Goal: Transaction & Acquisition: Download file/media

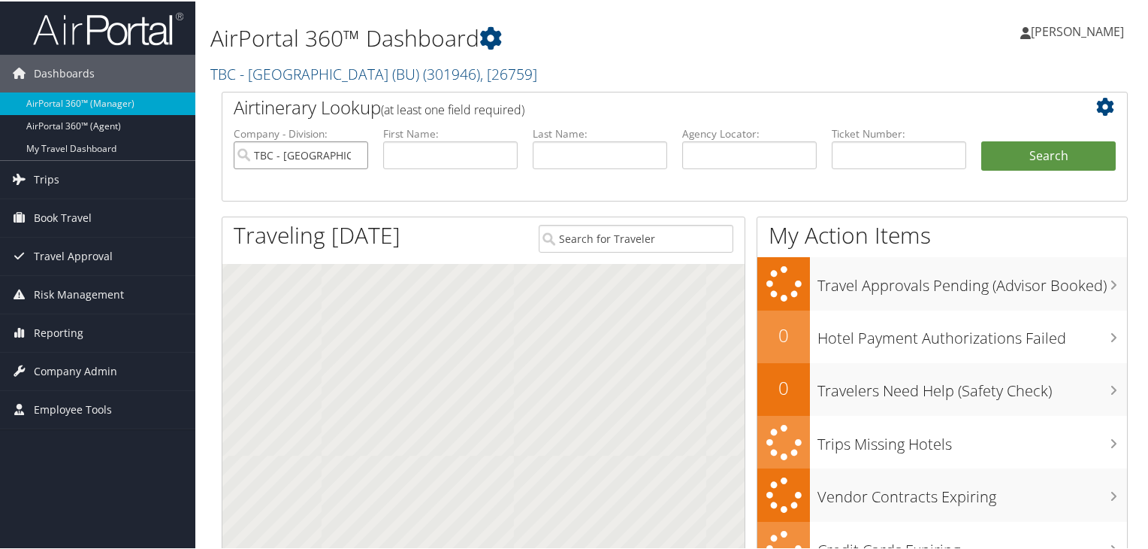
click at [355, 156] on input "TBC - Boston University (BU)" at bounding box center [301, 154] width 135 height 28
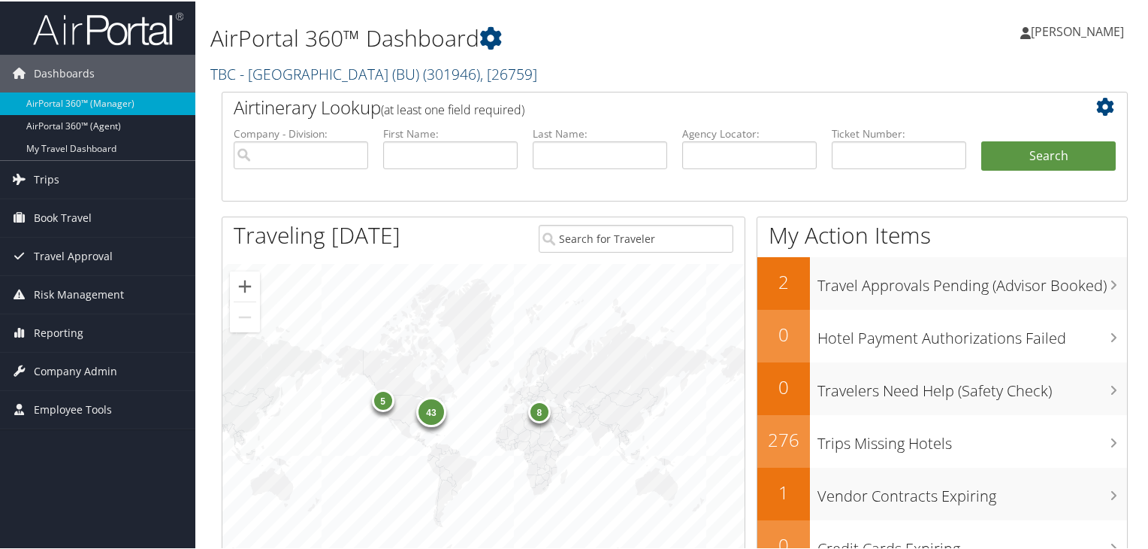
click at [352, 79] on link "TBC - Boston University (BU) ( 301946 ) , [ 26759 ]" at bounding box center [373, 72] width 327 height 20
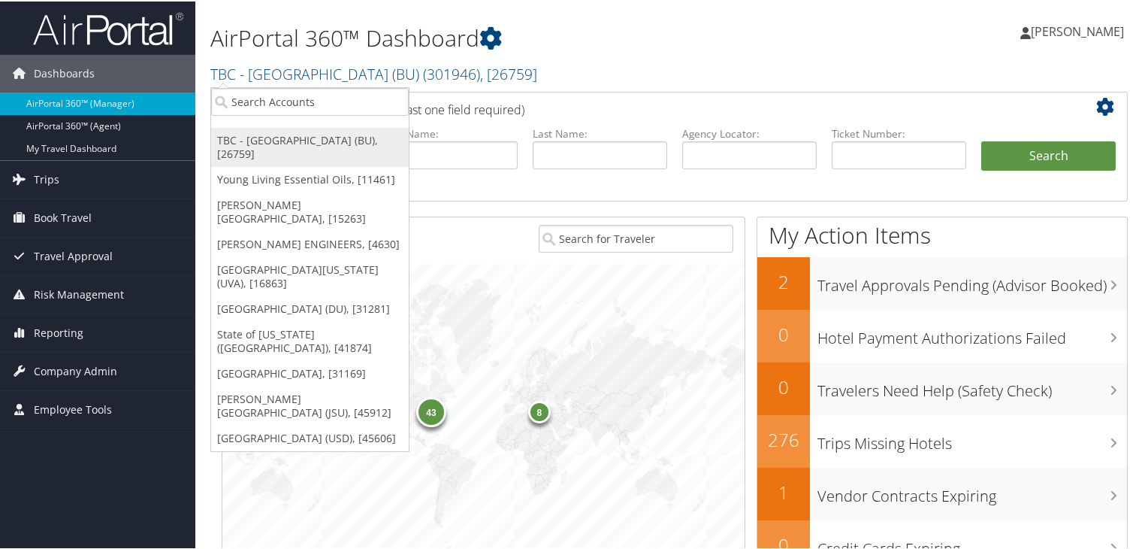
click at [346, 145] on link "TBC - Boston University (BU), [26759]" at bounding box center [310, 145] width 198 height 39
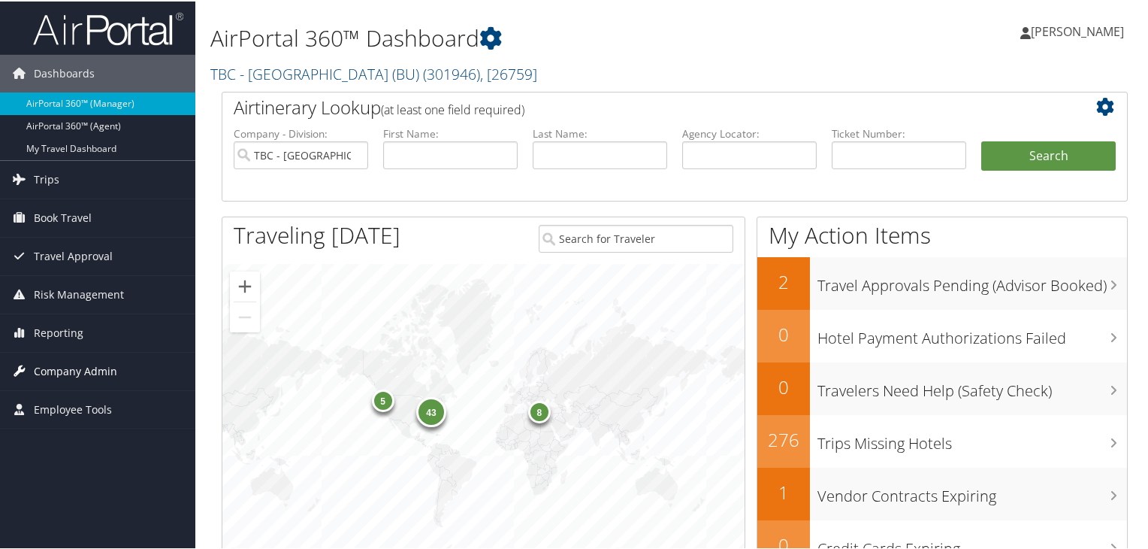
click at [61, 368] on span "Company Admin" at bounding box center [75, 370] width 83 height 38
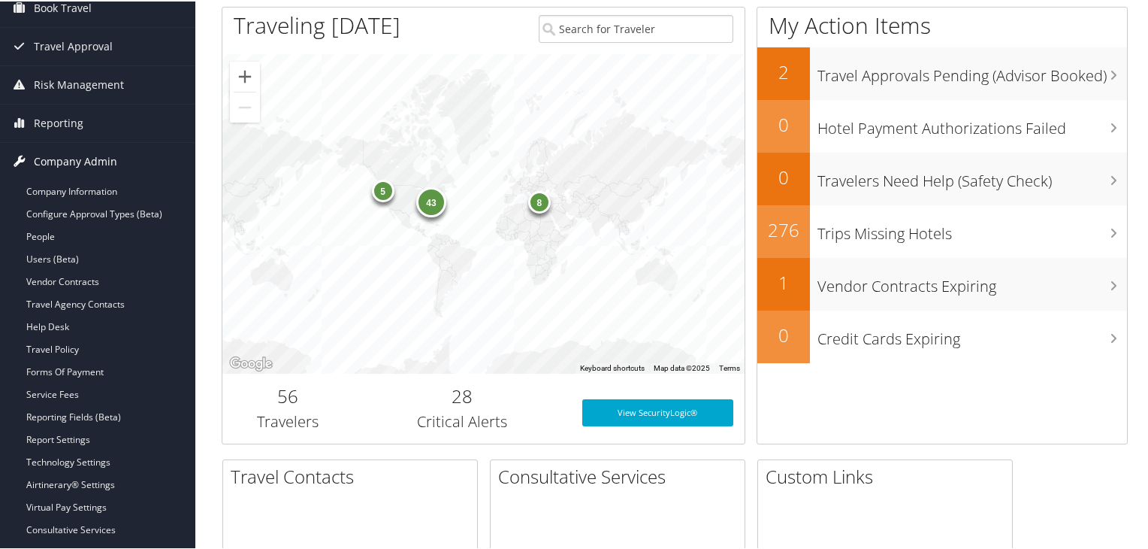
scroll to position [225, 0]
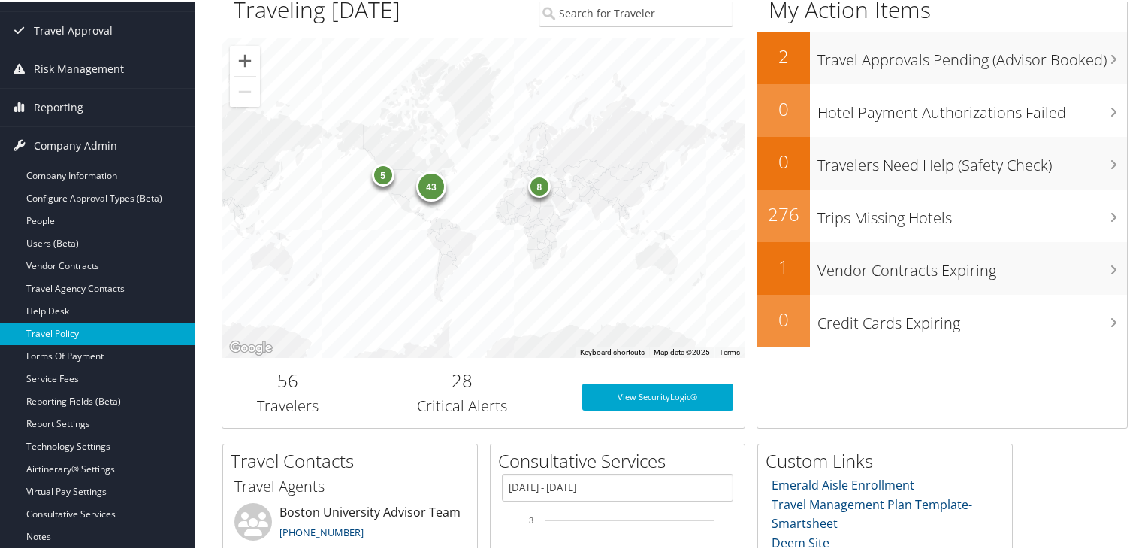
click at [62, 334] on link "Travel Policy" at bounding box center [97, 332] width 195 height 23
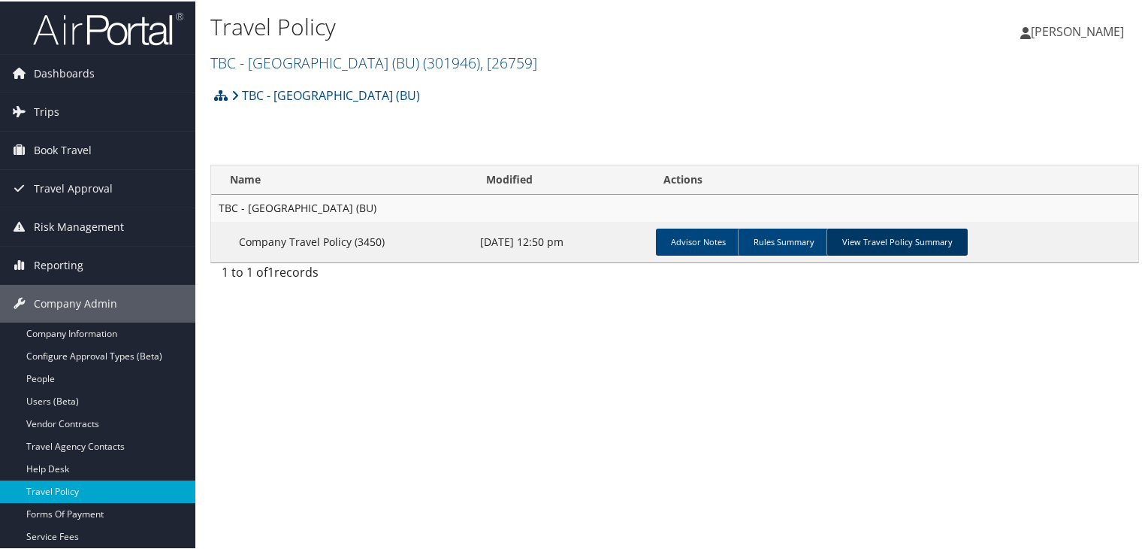
click at [846, 250] on link "View Travel Policy Summary" at bounding box center [897, 240] width 141 height 27
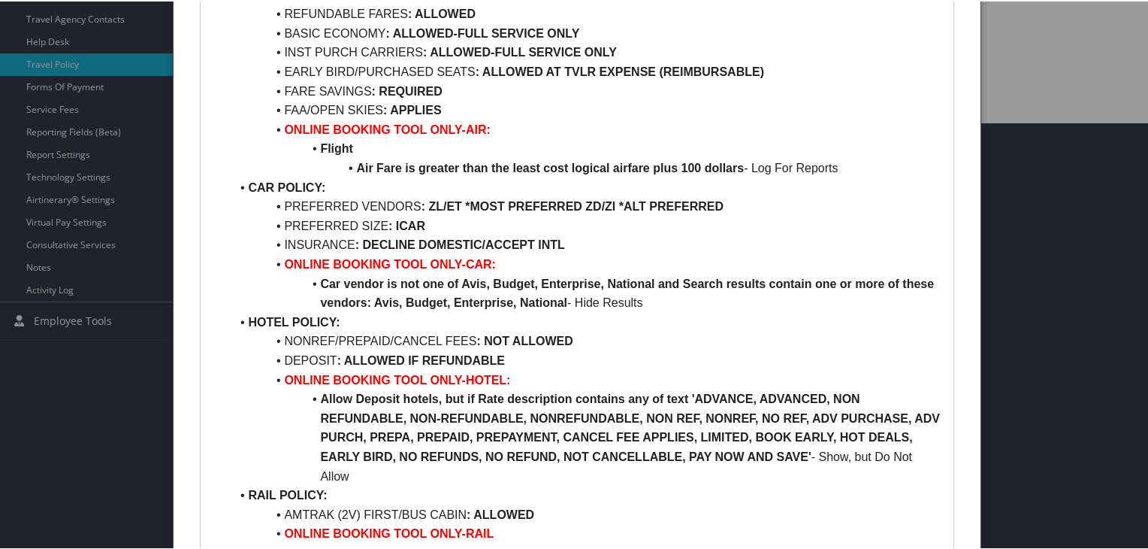
scroll to position [502, 0]
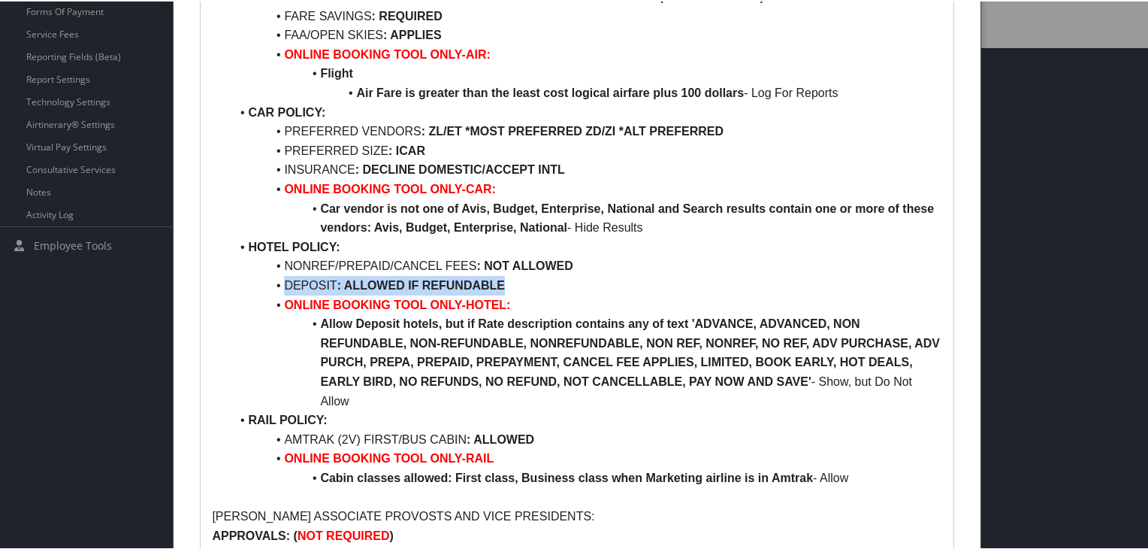
drag, startPoint x: 286, startPoint y: 281, endPoint x: 501, endPoint y: 275, distance: 215.0
click at [501, 275] on li "DEPOSIT : ALLOWED IF REFUNDABLE" at bounding box center [586, 284] width 712 height 20
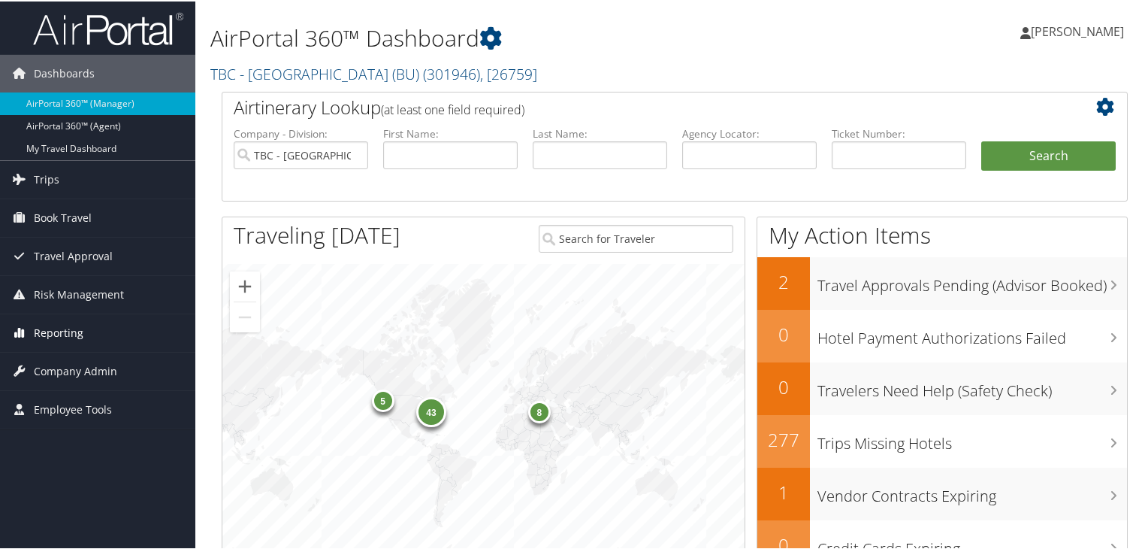
click at [64, 326] on span "Reporting" at bounding box center [59, 332] width 50 height 38
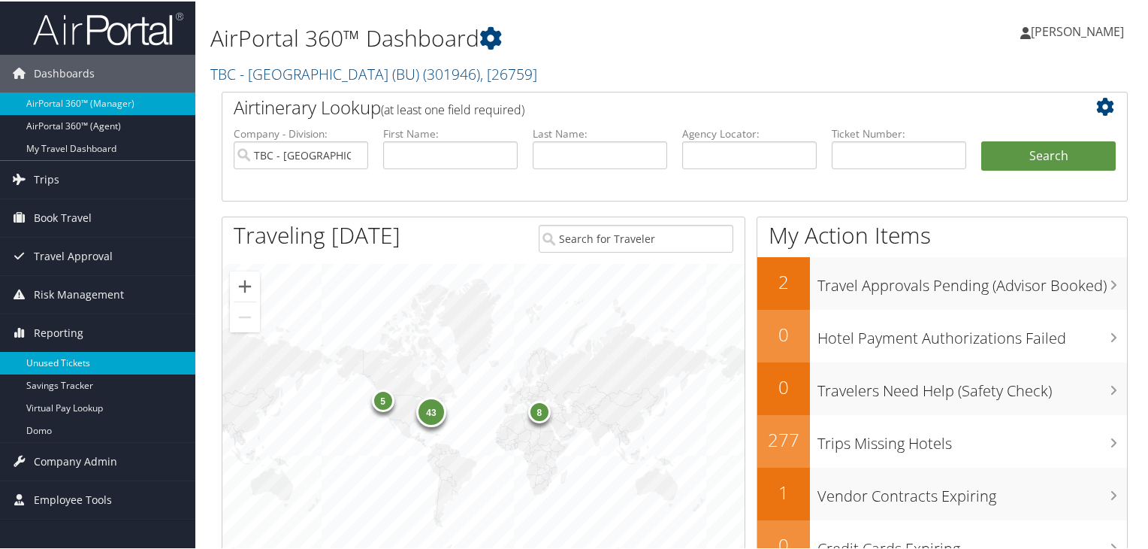
click at [70, 362] on link "Unused Tickets" at bounding box center [97, 361] width 195 height 23
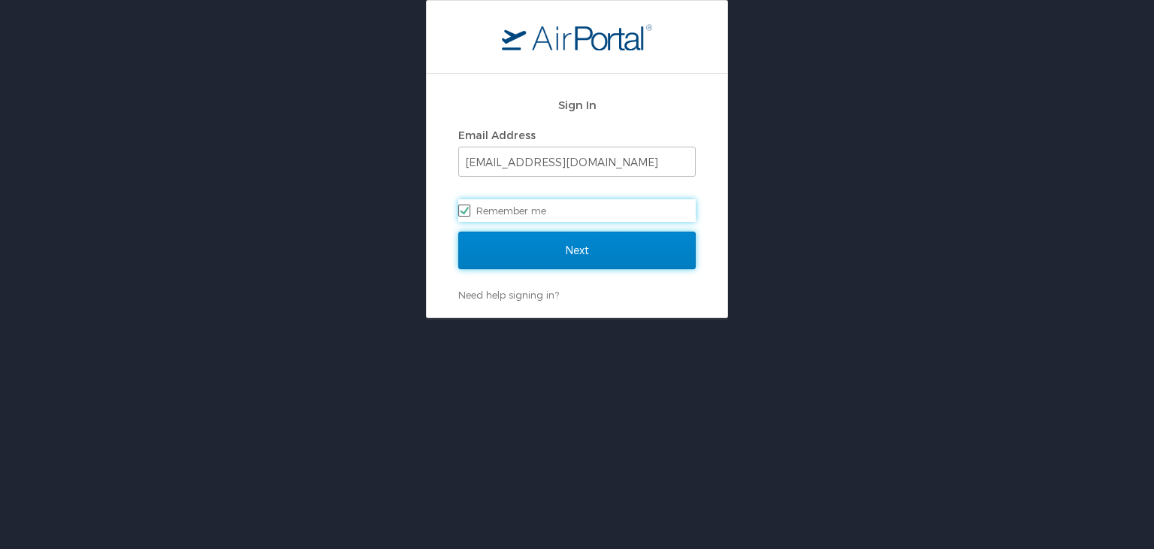
click at [607, 260] on input "Next" at bounding box center [576, 250] width 237 height 38
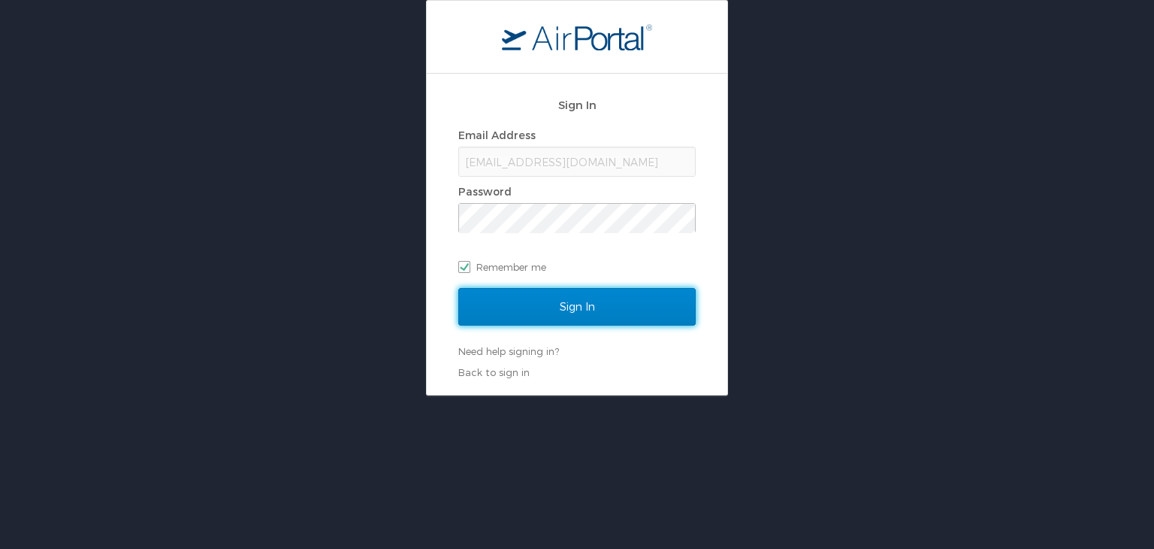
click at [611, 311] on input "Sign In" at bounding box center [576, 307] width 237 height 38
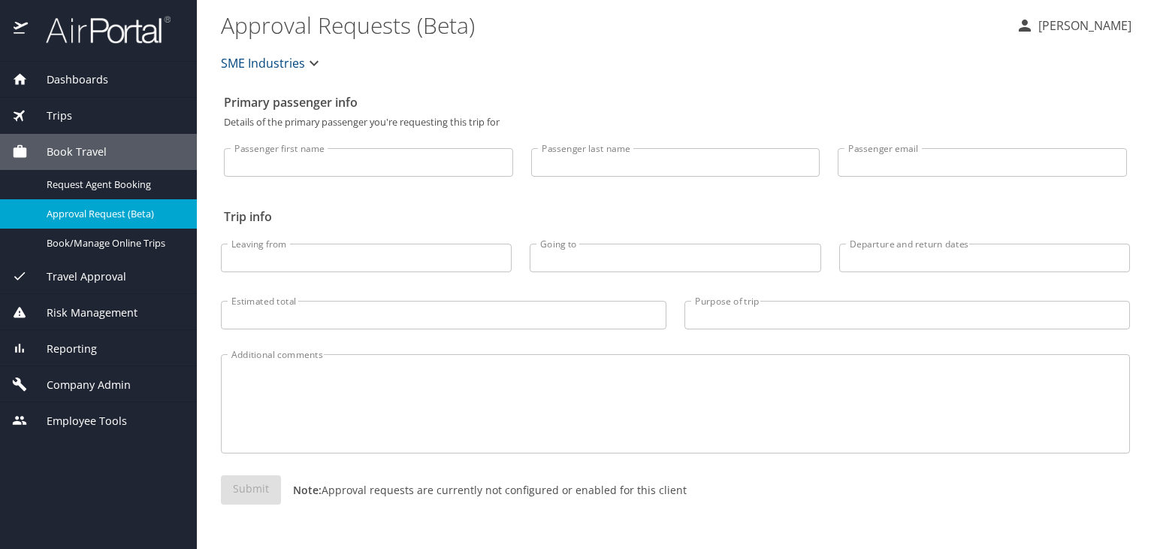
click at [82, 346] on span "Reporting" at bounding box center [62, 348] width 69 height 17
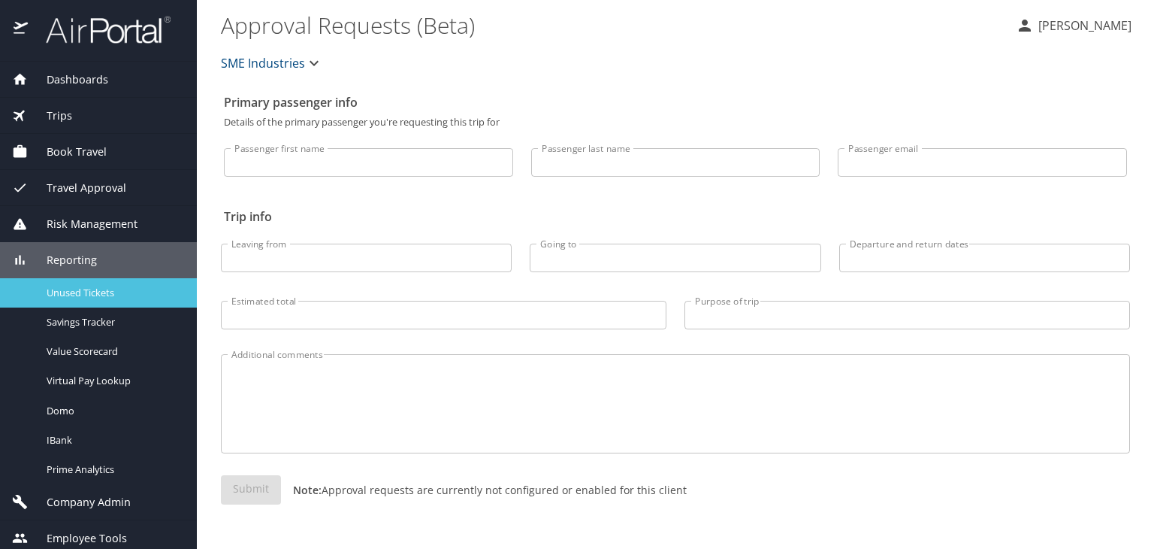
click at [98, 299] on div "Unused Tickets" at bounding box center [98, 292] width 173 height 17
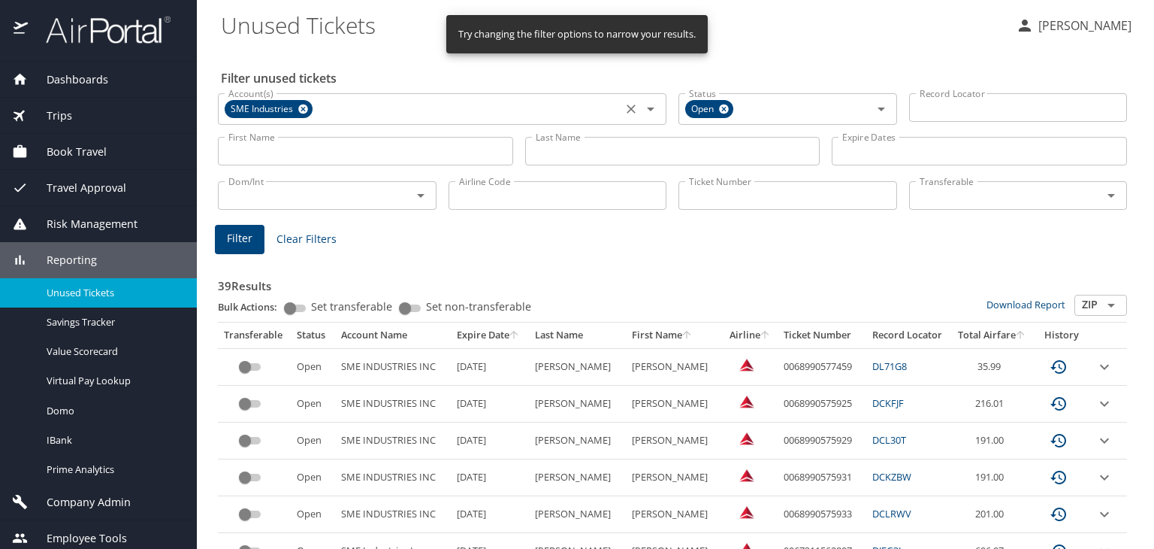
click at [305, 109] on icon at bounding box center [303, 109] width 10 height 10
click at [721, 111] on icon at bounding box center [724, 109] width 10 height 10
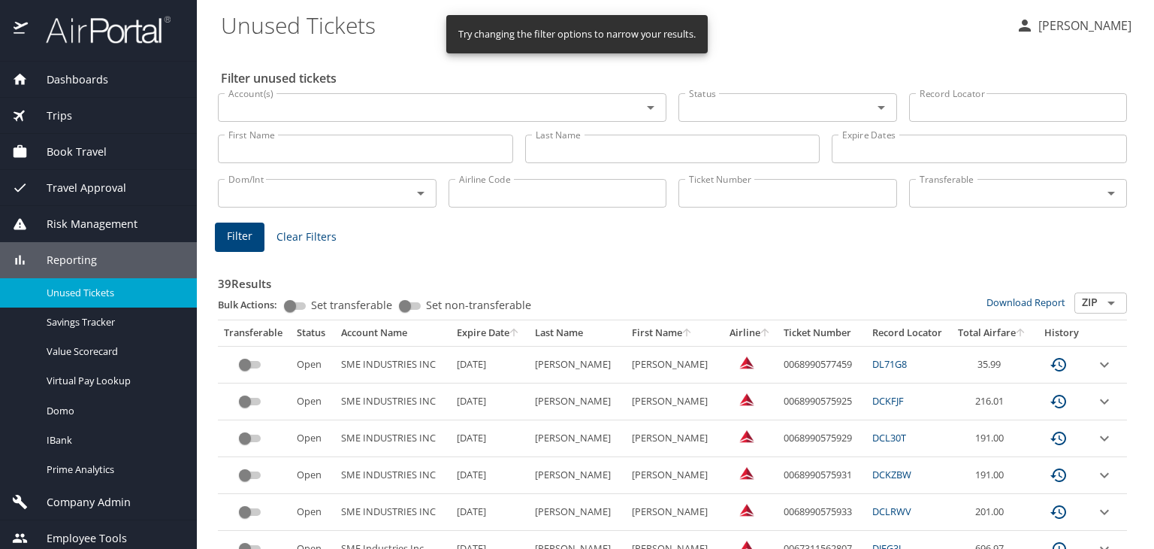
click at [718, 106] on input "Status" at bounding box center [765, 108] width 165 height 20
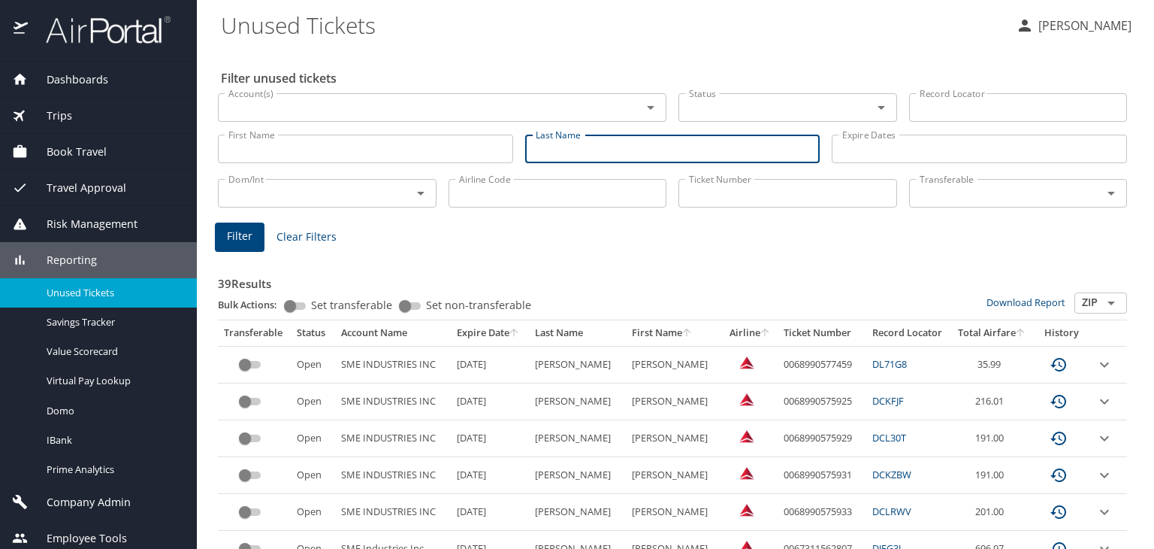
click at [577, 144] on input "Last Name" at bounding box center [672, 149] width 295 height 29
click at [782, 193] on input "Ticket Number" at bounding box center [788, 193] width 219 height 29
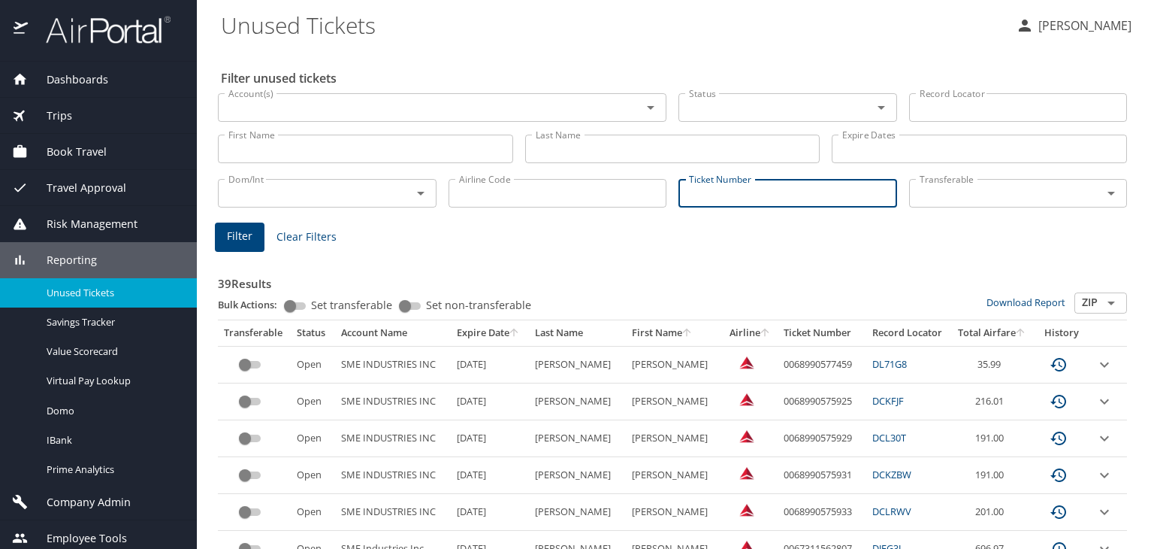
paste input "0167141630939"
type input "0167141630939"
click at [225, 229] on button "Filter" at bounding box center [240, 236] width 50 height 29
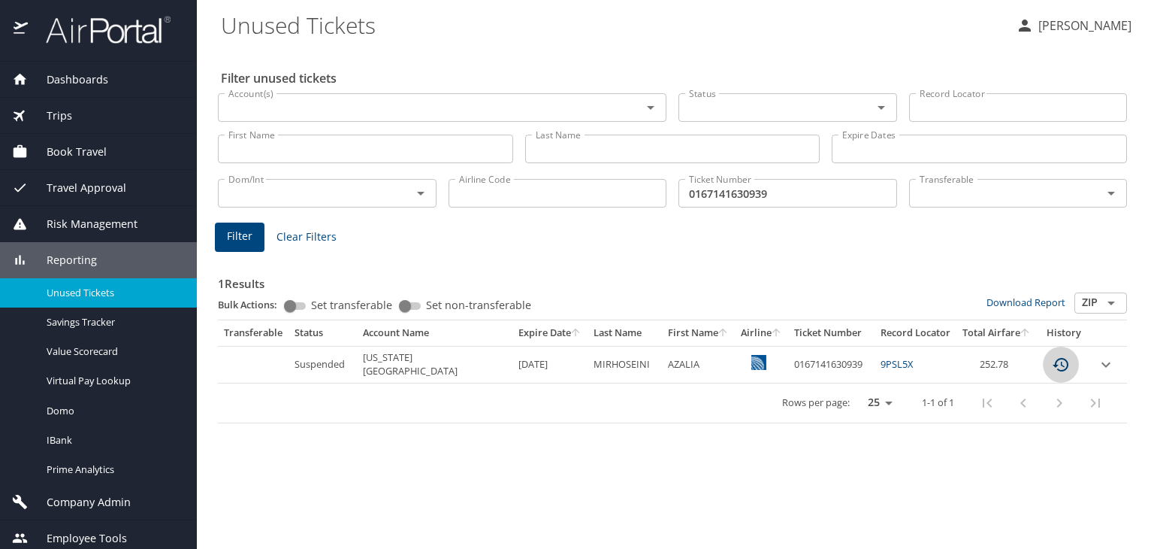
click at [1062, 365] on icon "custom pagination table" at bounding box center [1061, 365] width 16 height 14
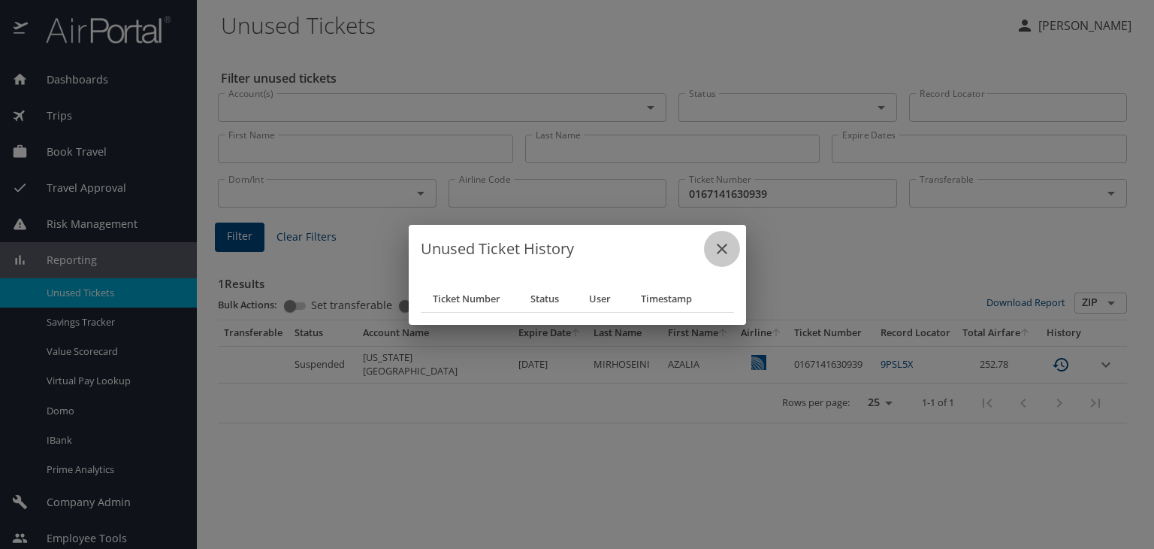
click at [726, 249] on icon "close" at bounding box center [722, 249] width 18 height 18
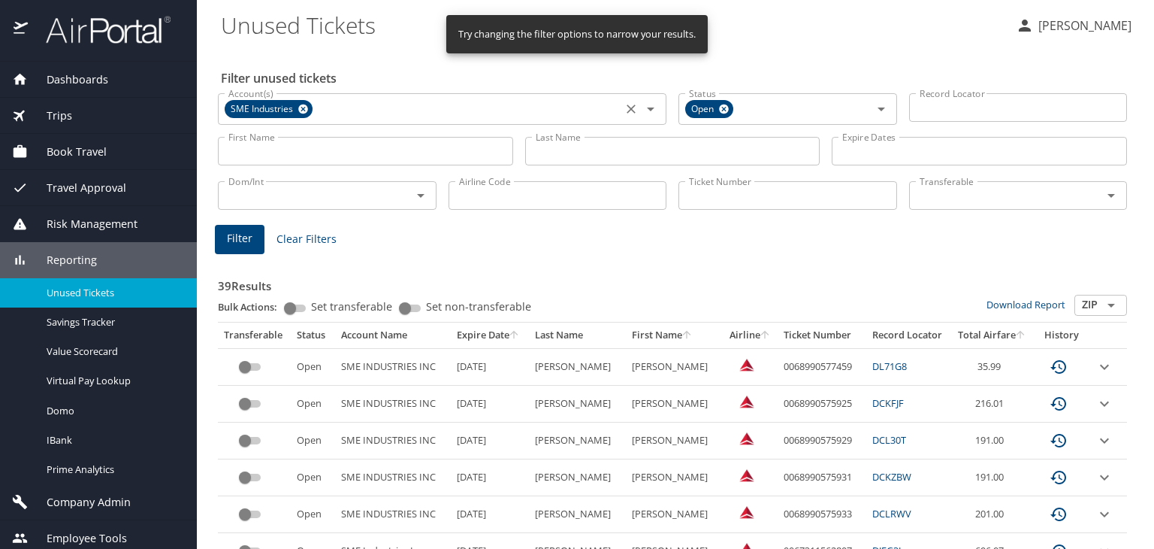
click at [306, 107] on icon at bounding box center [303, 109] width 10 height 10
drag, startPoint x: 720, startPoint y: 112, endPoint x: 721, endPoint y: 129, distance: 17.3
click at [719, 112] on icon at bounding box center [724, 109] width 10 height 10
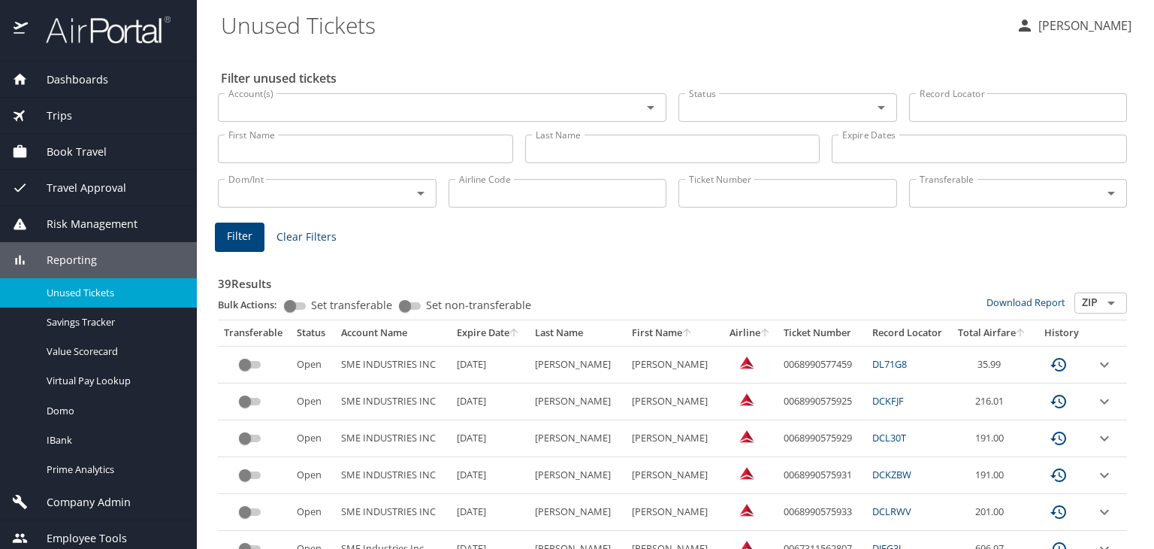
click at [712, 197] on input "Ticket Number" at bounding box center [788, 193] width 219 height 29
paste input "0167141630939"
type input "0167141630939"
click at [224, 240] on button "Filter" at bounding box center [240, 236] width 50 height 29
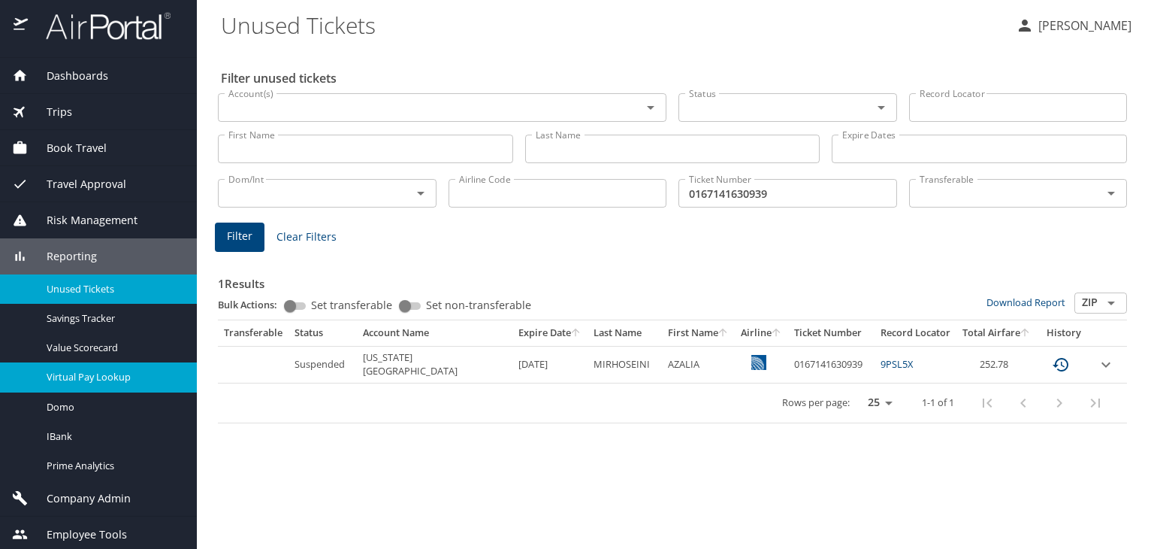
scroll to position [8, 0]
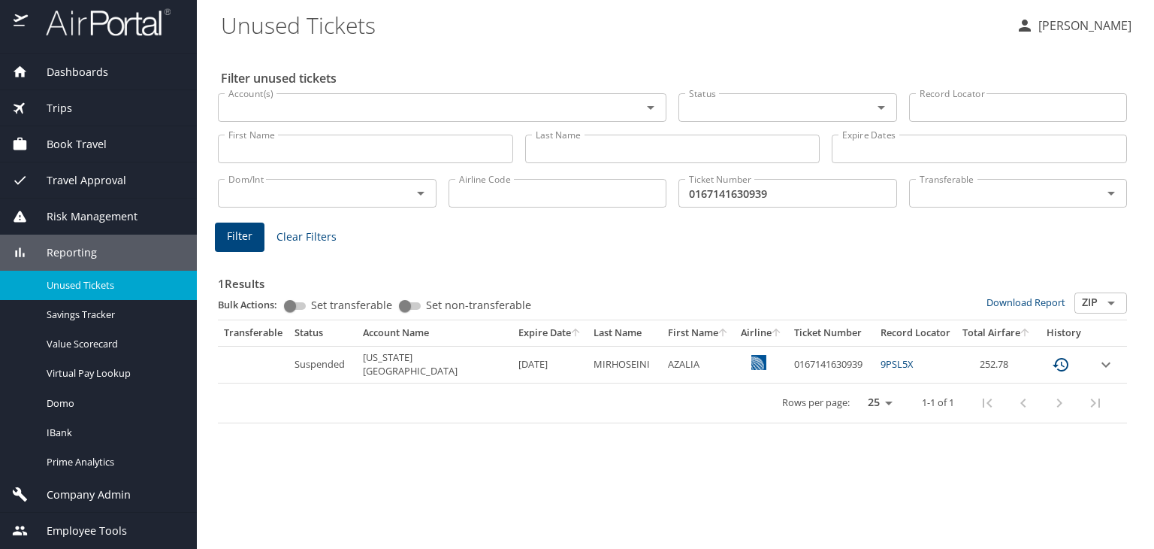
click at [116, 498] on span "Company Admin" at bounding box center [79, 494] width 103 height 17
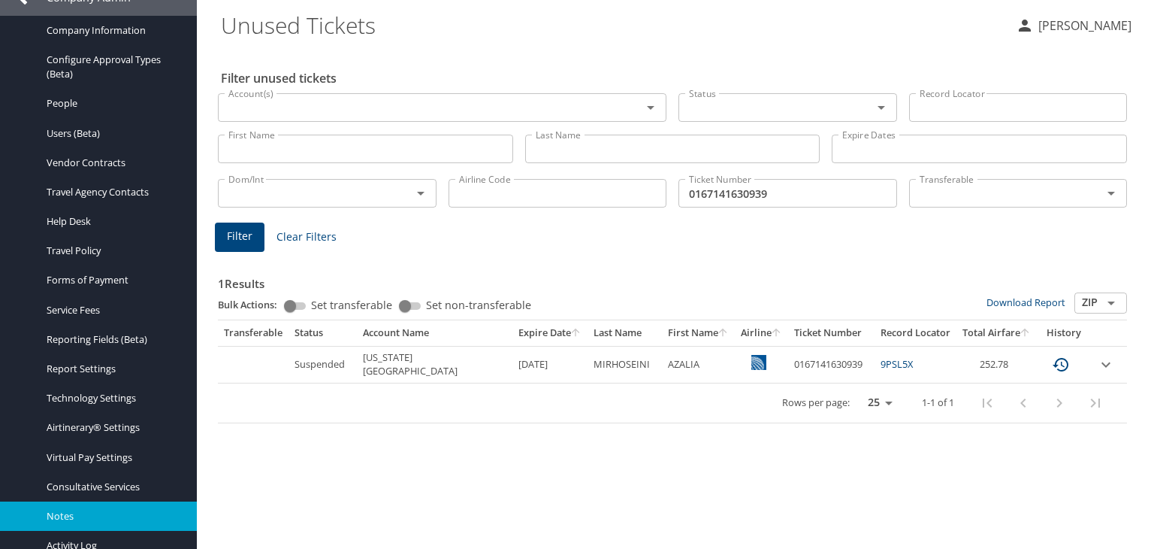
scroll to position [308, 0]
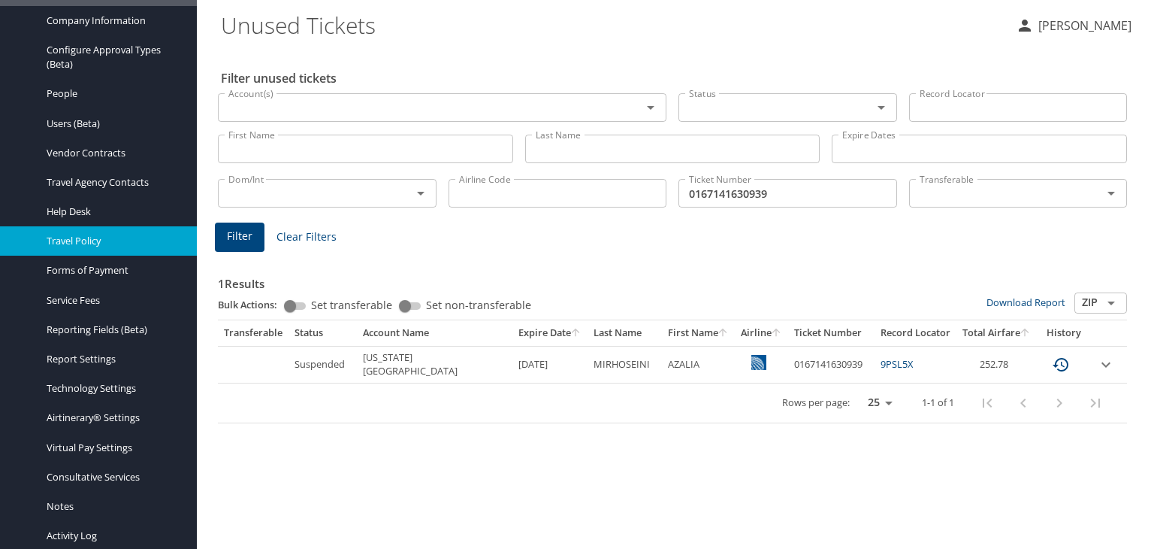
click at [102, 247] on span "Travel Policy" at bounding box center [113, 241] width 132 height 14
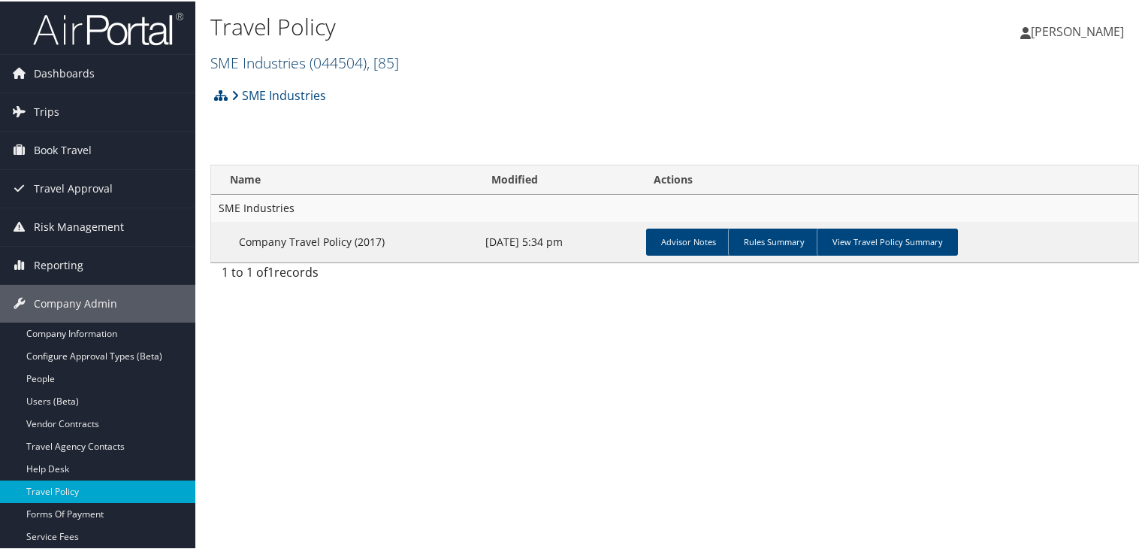
click at [297, 61] on link "SME Industries ( 044504 ) , [ 85 ]" at bounding box center [304, 61] width 189 height 20
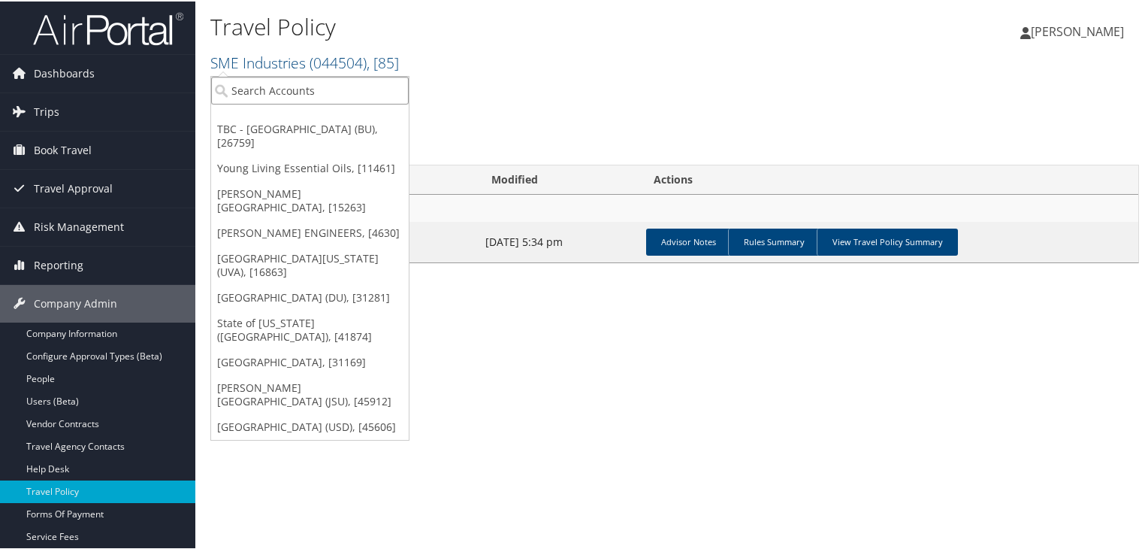
click at [295, 87] on input "search" at bounding box center [310, 89] width 198 height 28
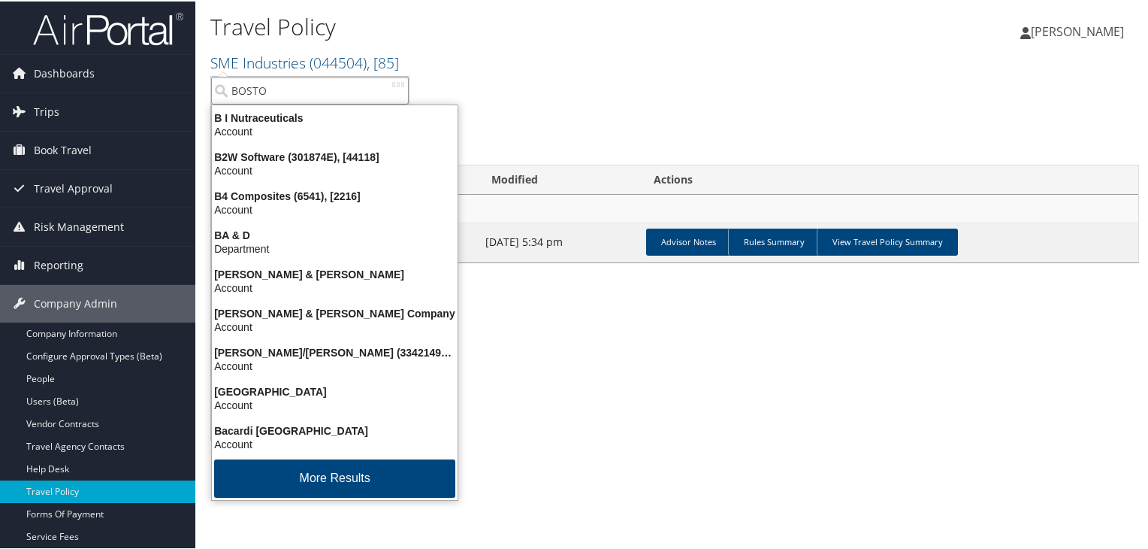
type input "BOSTON"
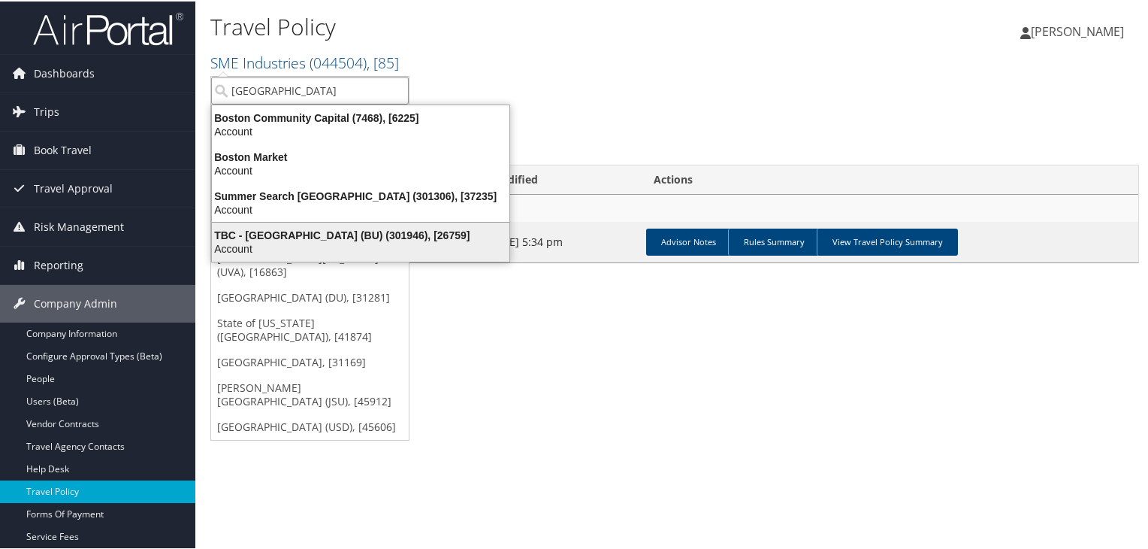
click at [299, 241] on div "Account" at bounding box center [361, 247] width 316 height 14
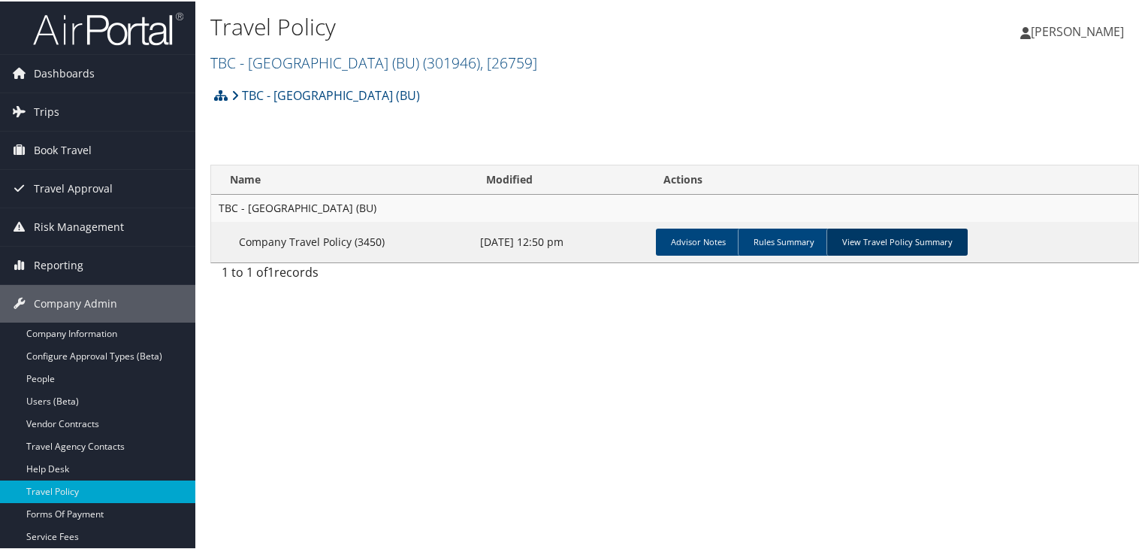
click at [868, 232] on link "View Travel Policy Summary" at bounding box center [897, 240] width 141 height 27
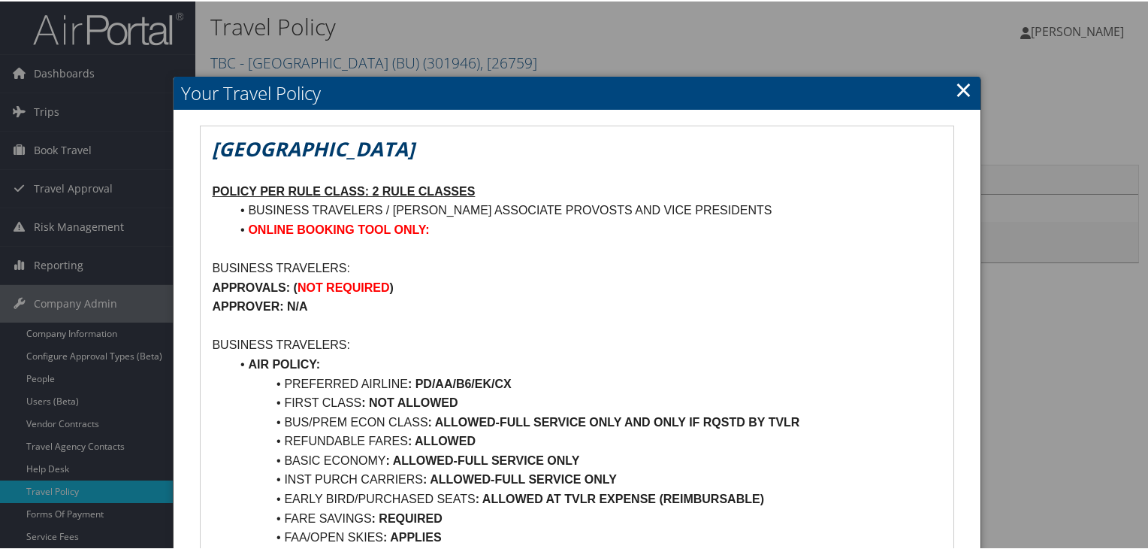
click at [957, 88] on link "×" at bounding box center [963, 88] width 17 height 30
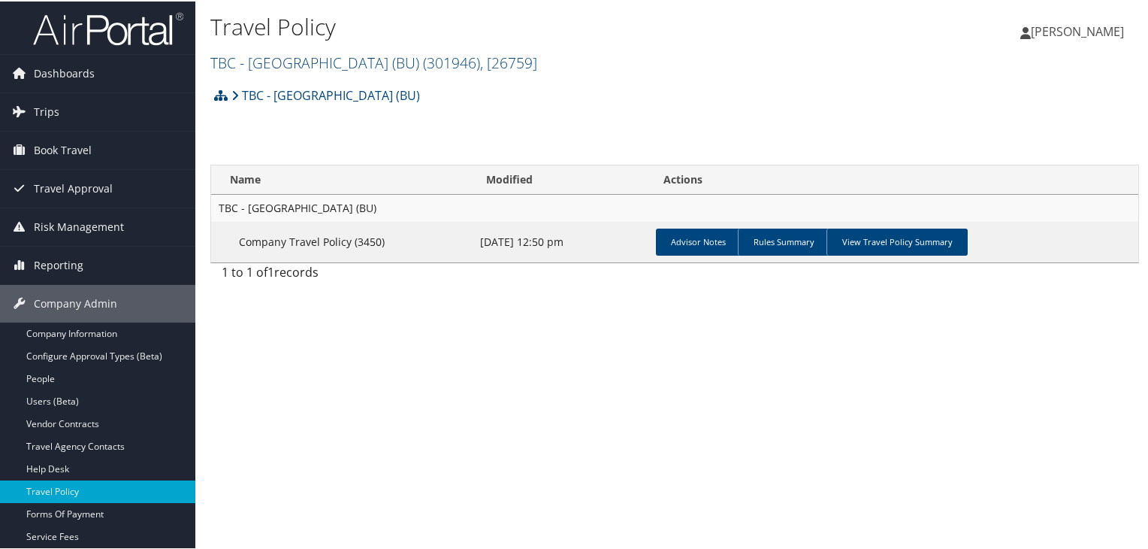
click at [102, 39] on img at bounding box center [108, 27] width 150 height 35
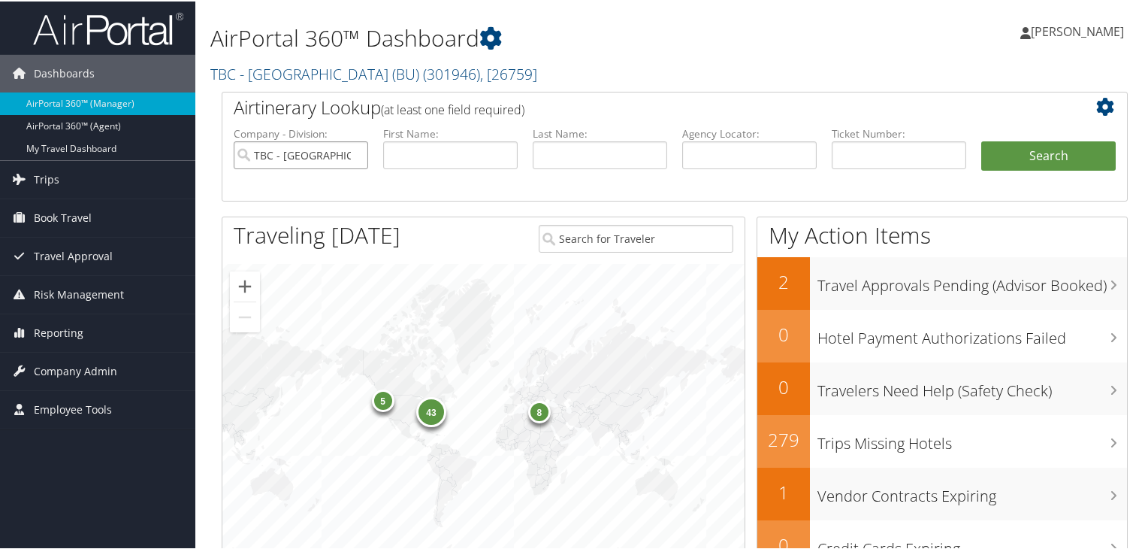
click at [355, 151] on input "TBC - [GEOGRAPHIC_DATA] (BU)" at bounding box center [301, 154] width 135 height 28
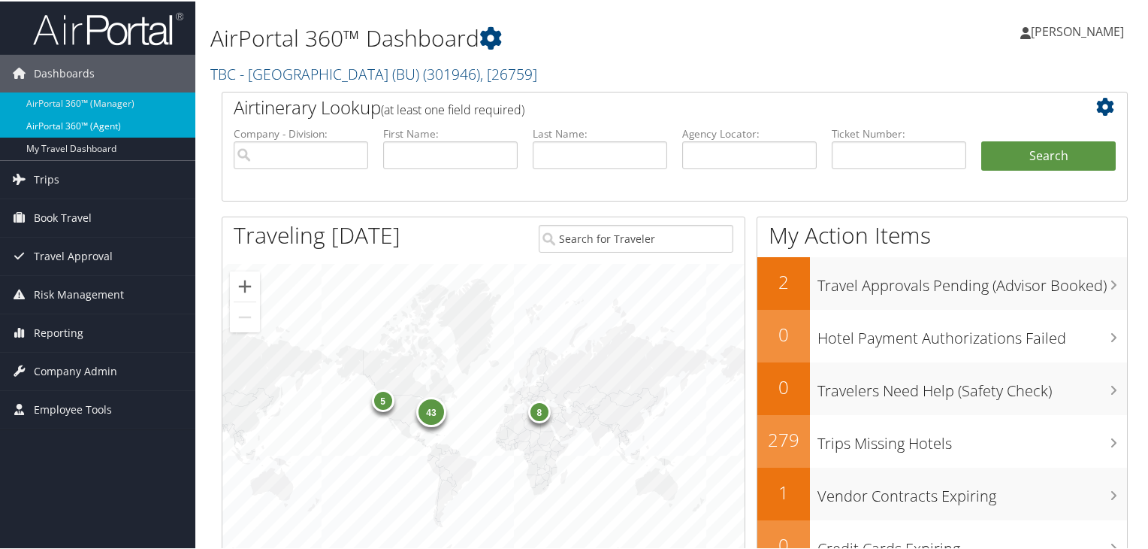
click at [118, 124] on link "AirPortal 360™ (Agent)" at bounding box center [97, 124] width 195 height 23
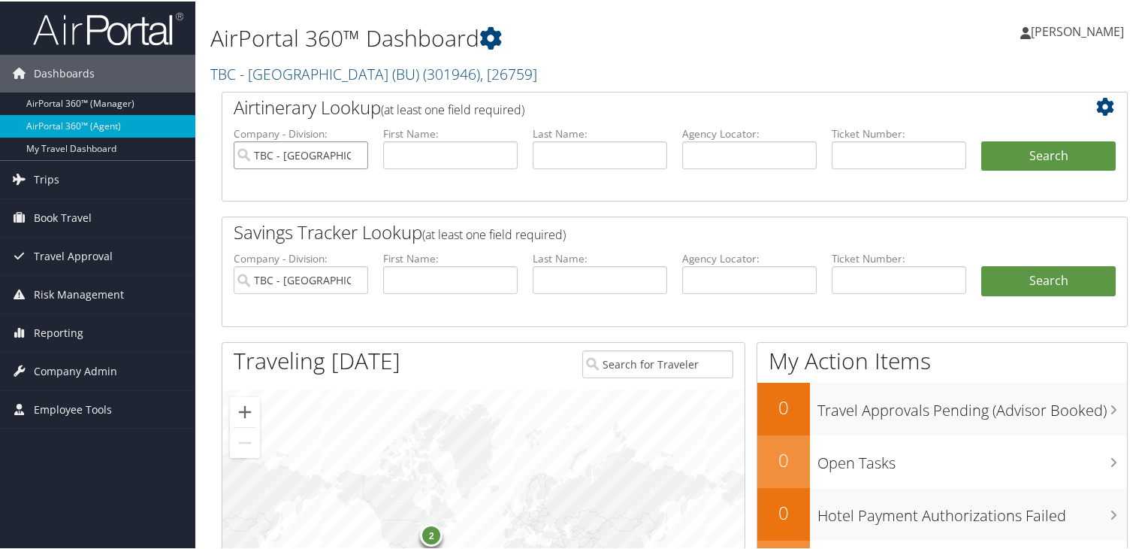
click at [355, 156] on input "TBC - [GEOGRAPHIC_DATA] (BU)" at bounding box center [301, 154] width 135 height 28
click at [721, 159] on input "text" at bounding box center [749, 154] width 135 height 28
paste input "DDD71B"
type input "DDD71B"
click at [995, 162] on button "Search" at bounding box center [1049, 155] width 135 height 30
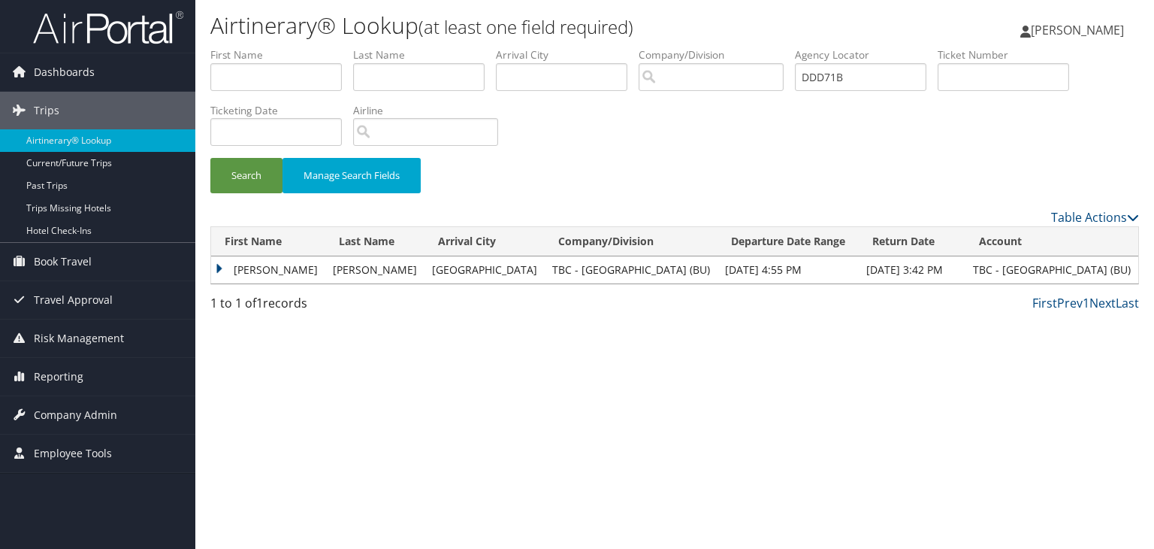
click at [219, 266] on td "STANLEY E" at bounding box center [268, 269] width 114 height 27
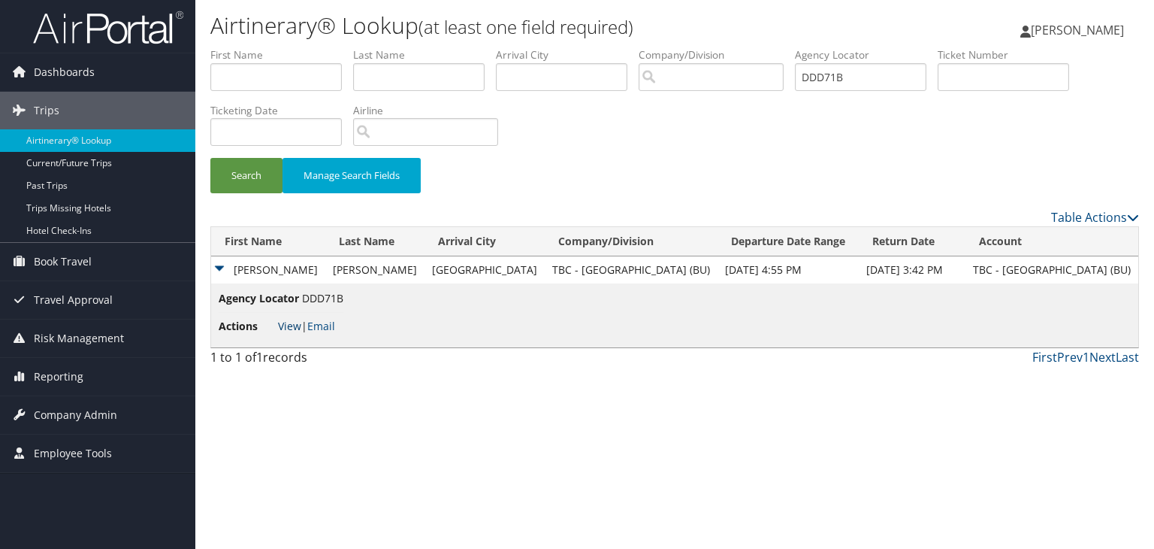
click at [291, 328] on link "View" at bounding box center [289, 326] width 23 height 14
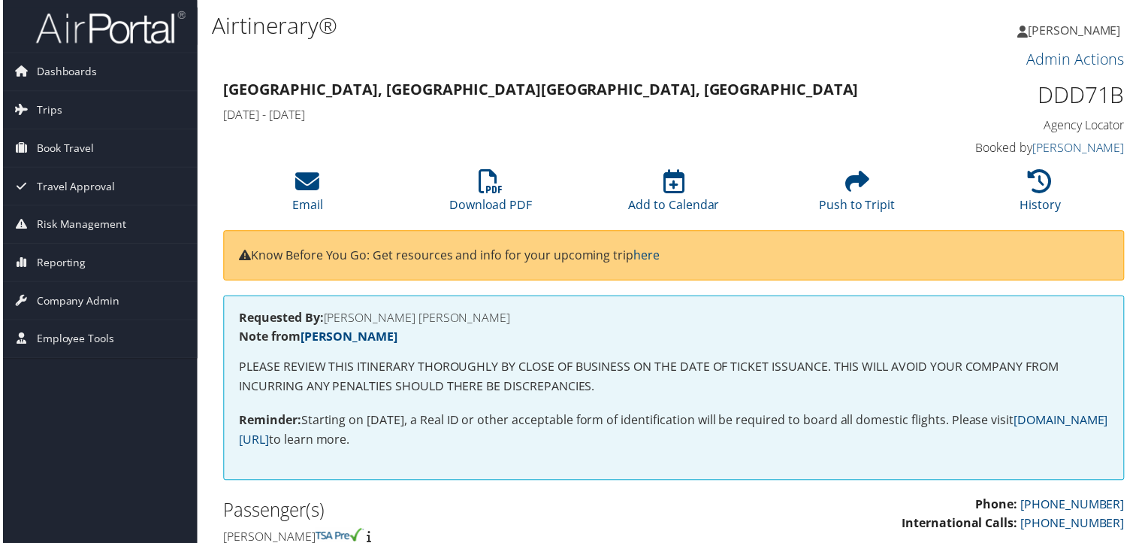
click at [127, 36] on img at bounding box center [108, 27] width 150 height 35
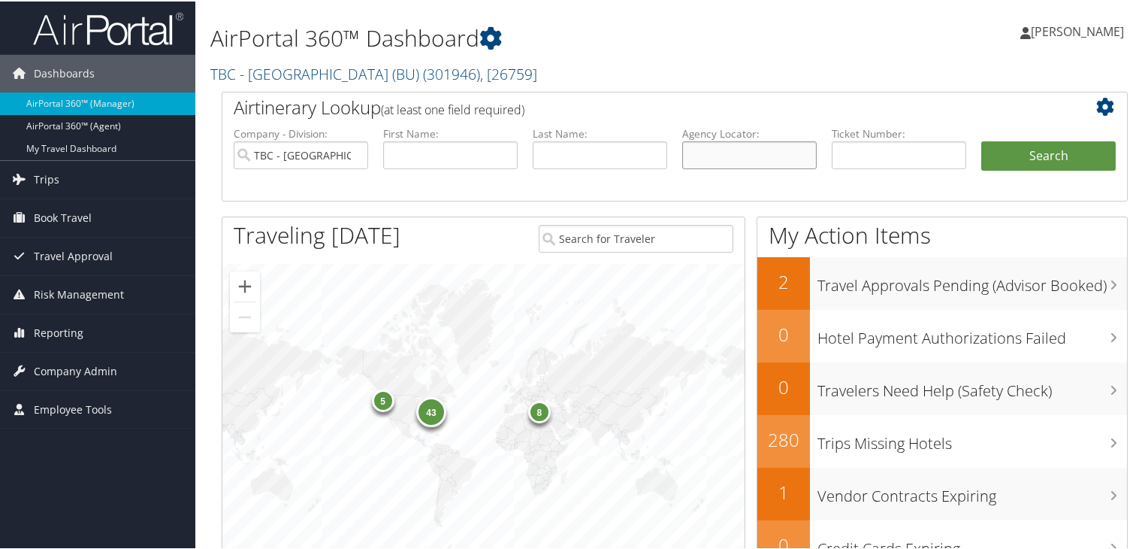
click at [746, 150] on input "text" at bounding box center [749, 154] width 135 height 28
paste input "DDD71B"
type input "DDD71B"
click at [355, 153] on input "TBC - [GEOGRAPHIC_DATA] (BU)" at bounding box center [301, 154] width 135 height 28
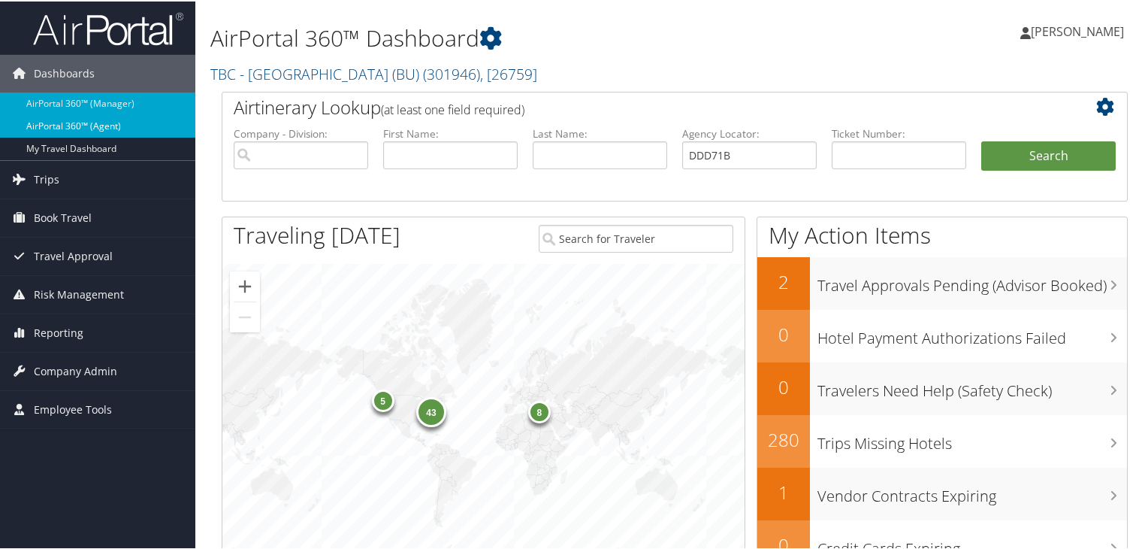
click at [145, 129] on link "AirPortal 360™ (Agent)" at bounding box center [97, 124] width 195 height 23
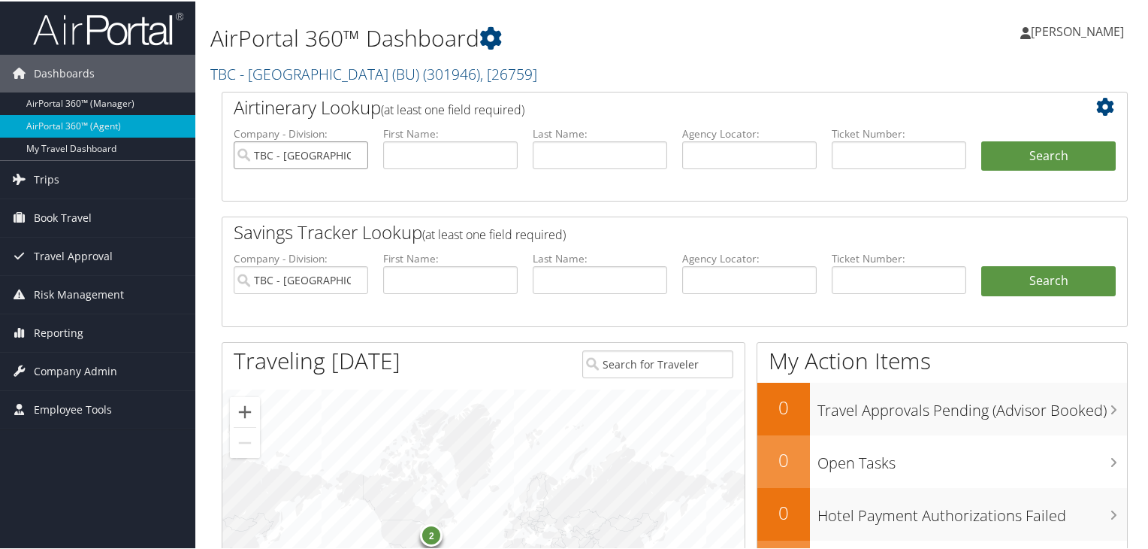
click at [352, 157] on input "TBC - [GEOGRAPHIC_DATA] (BU)" at bounding box center [301, 154] width 135 height 28
click at [691, 164] on input "text" at bounding box center [749, 154] width 135 height 28
paste input "DDD71B"
type input "DDD71B"
click at [1036, 159] on button "Search" at bounding box center [1049, 155] width 135 height 30
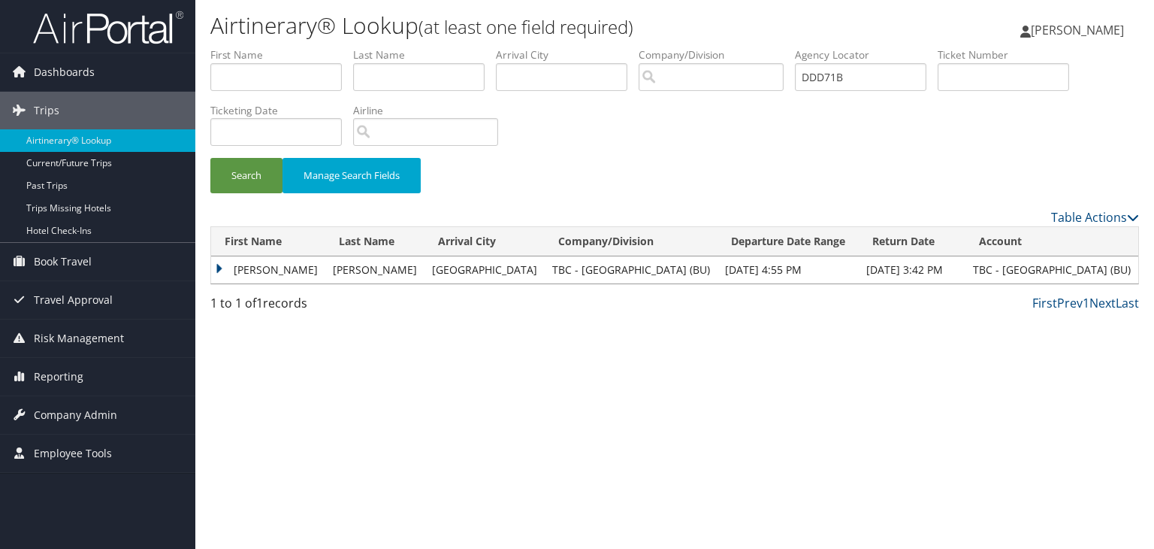
click at [219, 265] on td "[PERSON_NAME]" at bounding box center [268, 269] width 114 height 27
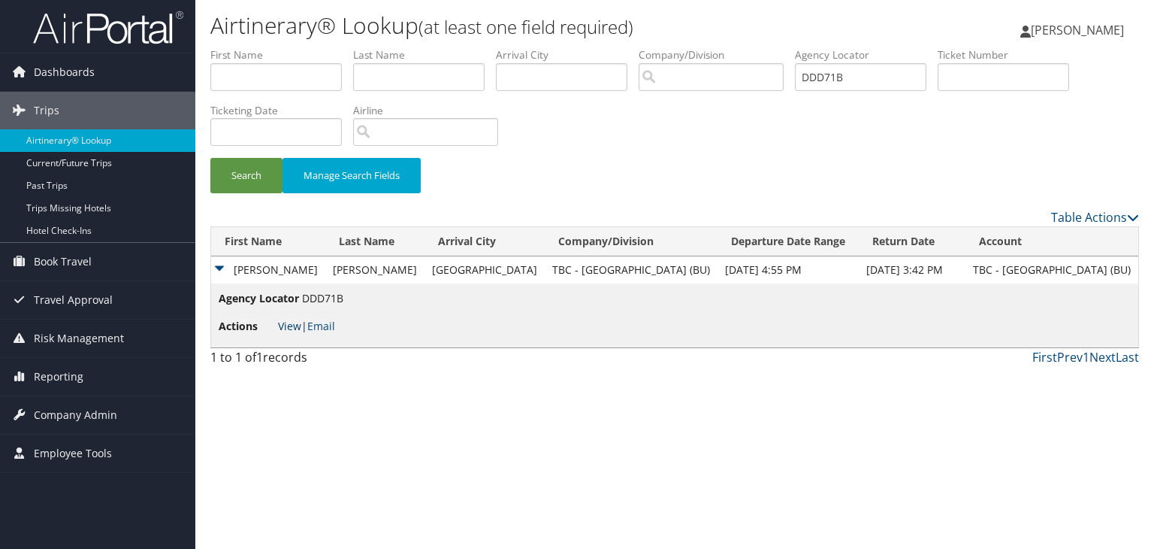
click at [292, 322] on link "View" at bounding box center [289, 326] width 23 height 14
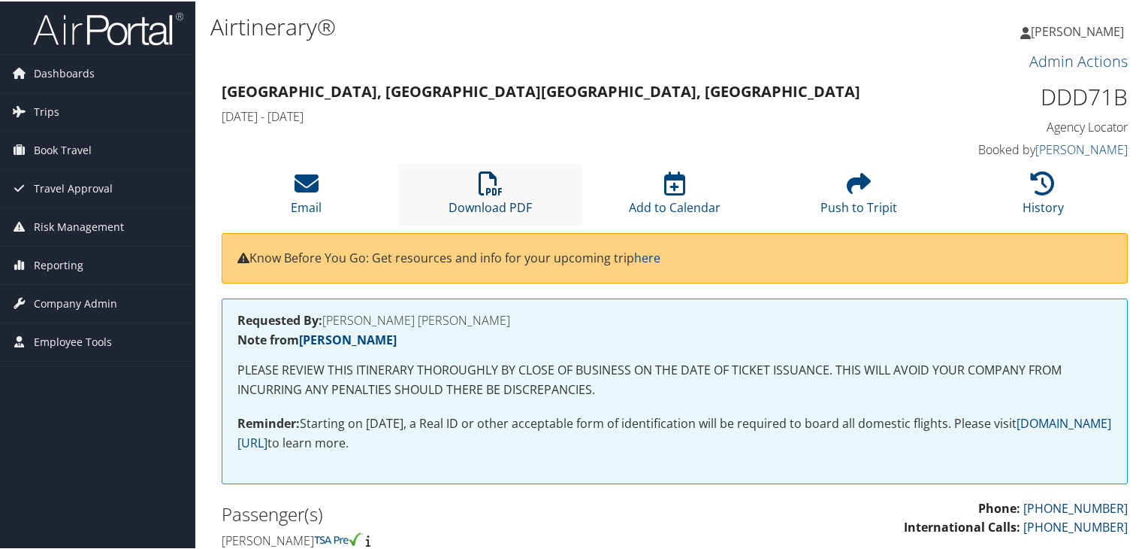
click at [499, 205] on link "Download PDF" at bounding box center [490, 196] width 83 height 36
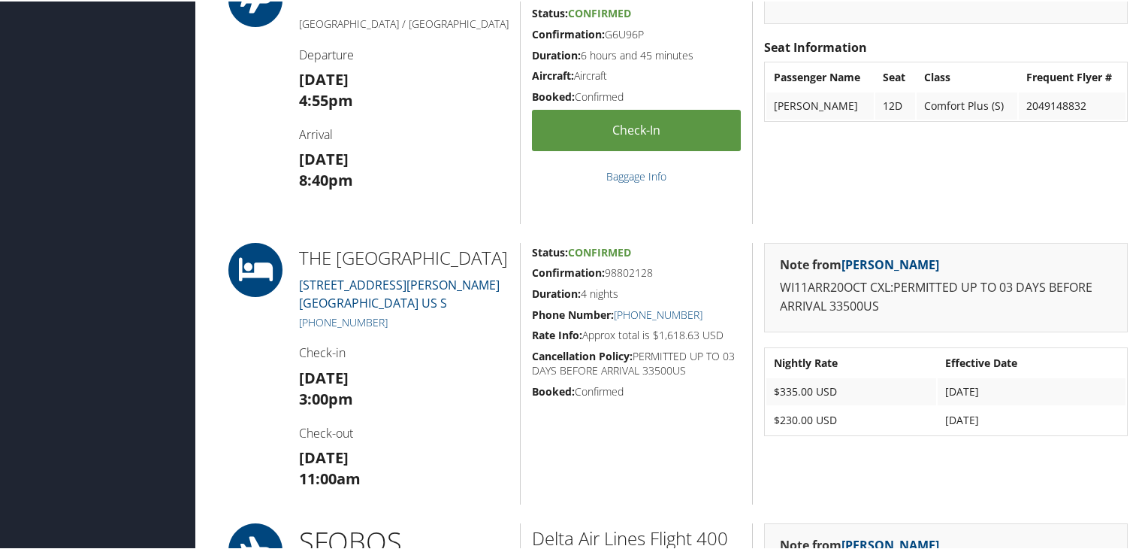
scroll to position [601, 0]
drag, startPoint x: 830, startPoint y: 307, endPoint x: 875, endPoint y: 310, distance: 45.1
click at [875, 310] on p "WI11ARR20OCT CXL:PERMITTED UP TO 03 DAYS BEFORE ARRIVAL 33500US" at bounding box center [946, 296] width 332 height 38
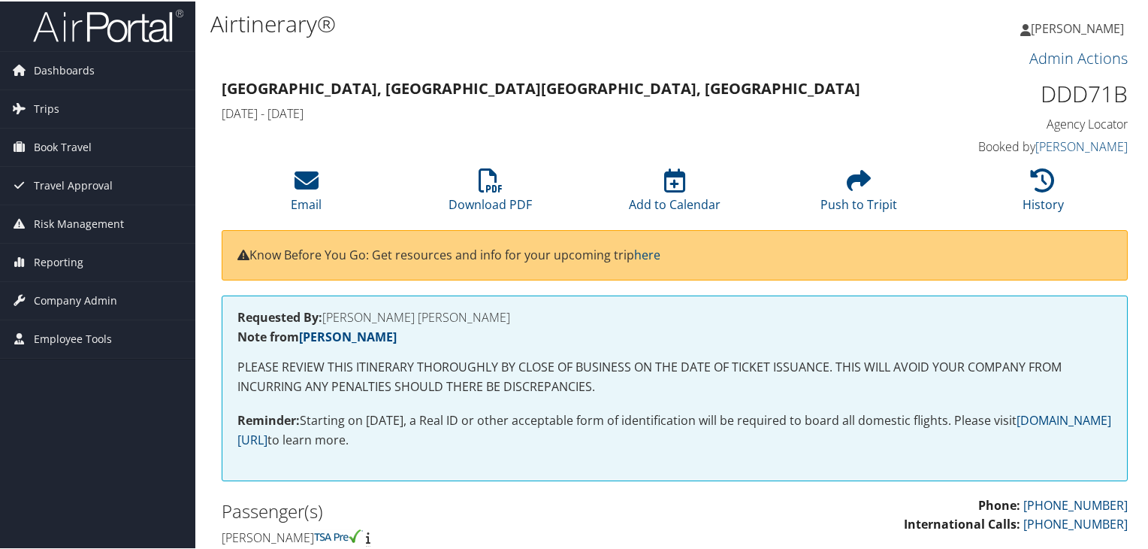
scroll to position [0, 0]
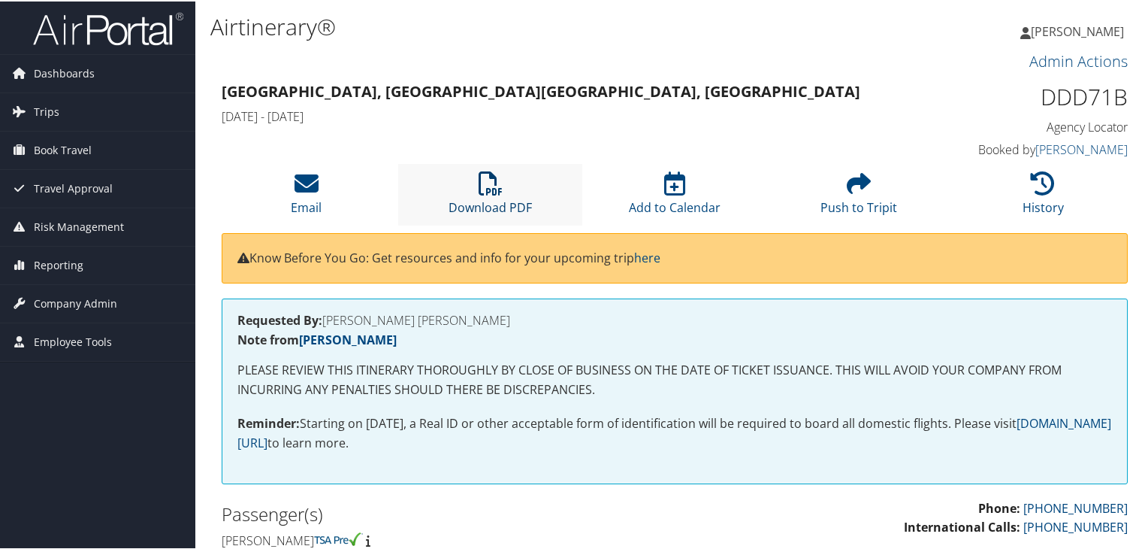
click at [497, 193] on icon at bounding box center [491, 182] width 24 height 24
